Goal: Navigation & Orientation: Find specific page/section

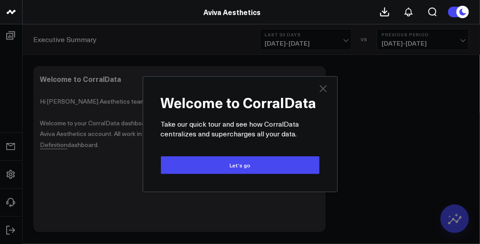
click at [323, 92] on icon at bounding box center [323, 88] width 11 height 11
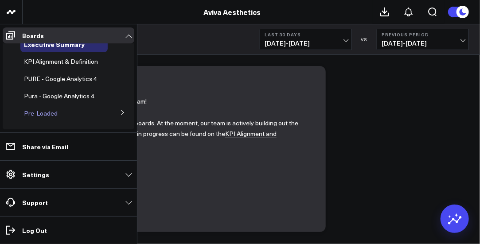
scroll to position [16, 0]
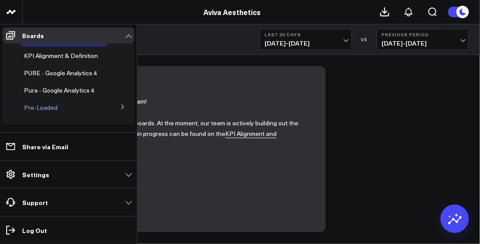
click at [52, 109] on span "Pre-Loaded" at bounding box center [41, 107] width 34 height 8
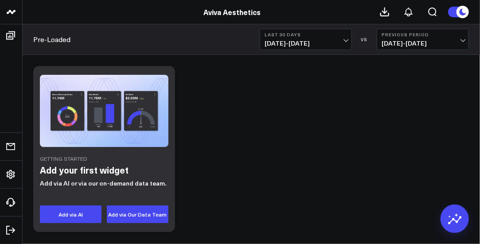
click at [222, 132] on div "Getting Started Add your first widget Add via AI or via our on-demand data team…" at bounding box center [251, 149] width 445 height 175
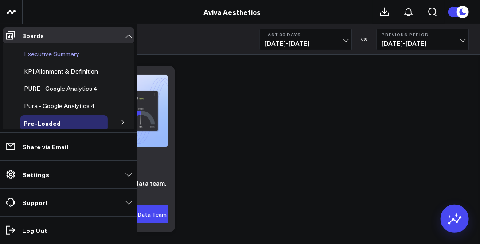
click at [56, 56] on span "Executive Summary" at bounding box center [51, 54] width 55 height 8
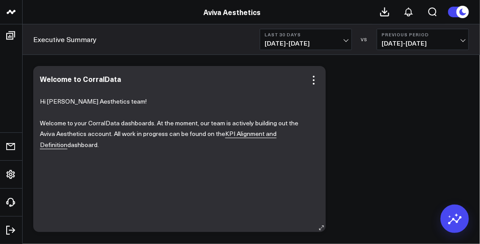
click at [222, 139] on p "Welcome to your CorralData dashboards. At the moment, our team is actively buil…" at bounding box center [176, 134] width 273 height 33
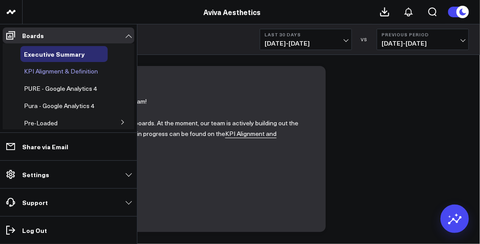
click at [42, 73] on span "KPI Alignment & Definition" at bounding box center [61, 71] width 74 height 8
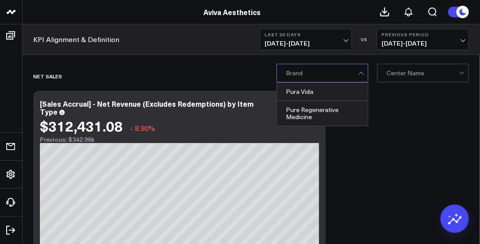
click at [359, 70] on div at bounding box center [362, 73] width 8 height 18
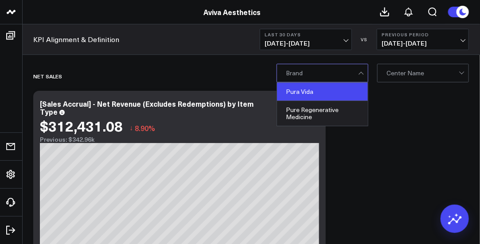
click at [333, 89] on div "Pura Vida" at bounding box center [322, 92] width 91 height 18
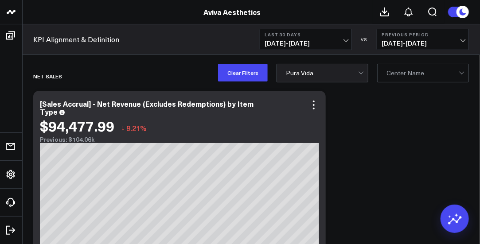
click at [89, 107] on div "[Sales Accrual] - Net Revenue (Excludes Redemptions) by Item Type" at bounding box center [147, 108] width 214 height 18
click at [62, 43] on link "KPI Alignment & Definition" at bounding box center [76, 40] width 86 height 10
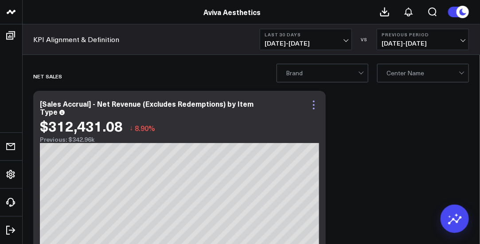
click at [315, 109] on icon at bounding box center [314, 105] width 11 height 11
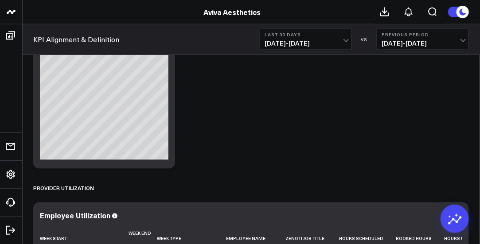
scroll to position [3710, 0]
